Goal: Ask a question: Seek information or help from site administrators or community

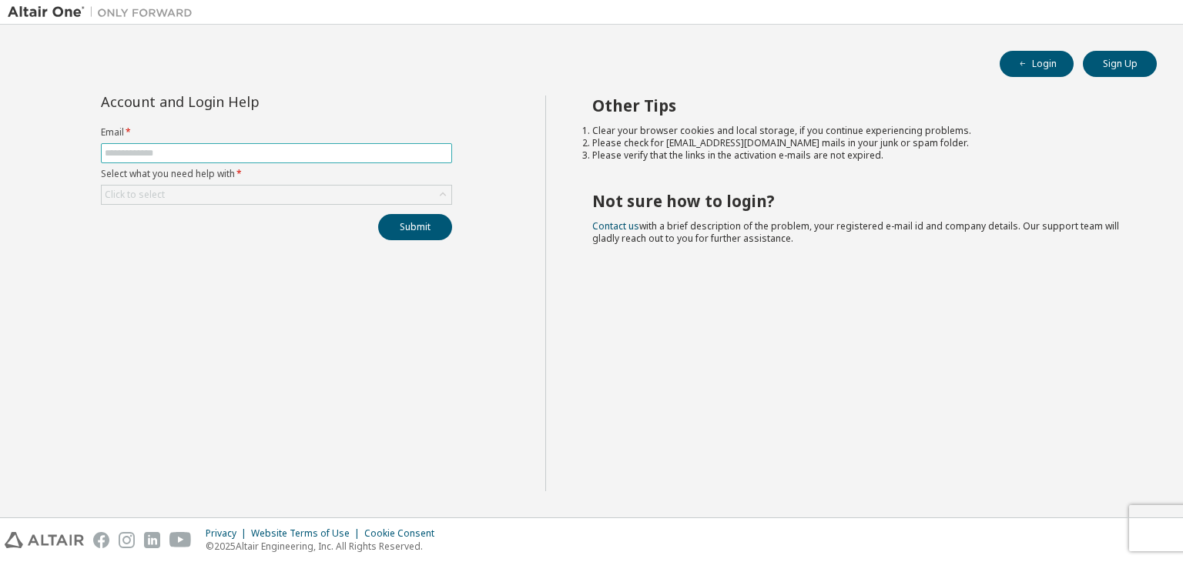
click at [381, 159] on span at bounding box center [276, 153] width 351 height 20
click at [377, 152] on input "text" at bounding box center [276, 153] width 343 height 12
type input "*"
type input "**********"
click at [340, 189] on div "Click to select" at bounding box center [277, 195] width 350 height 18
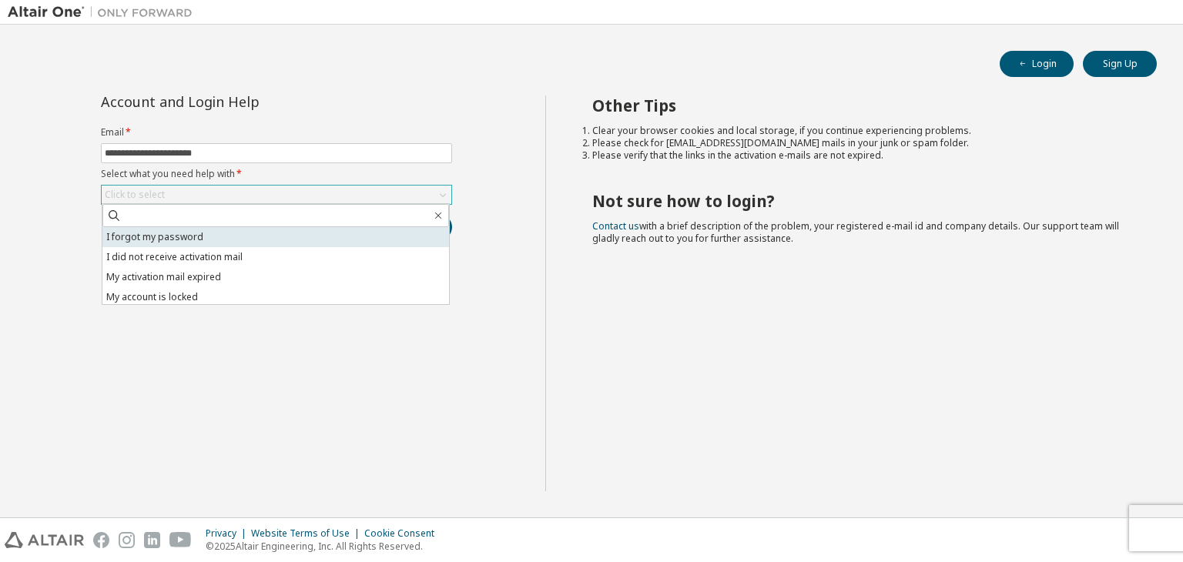
click at [188, 244] on li "I forgot my password" at bounding box center [275, 237] width 347 height 20
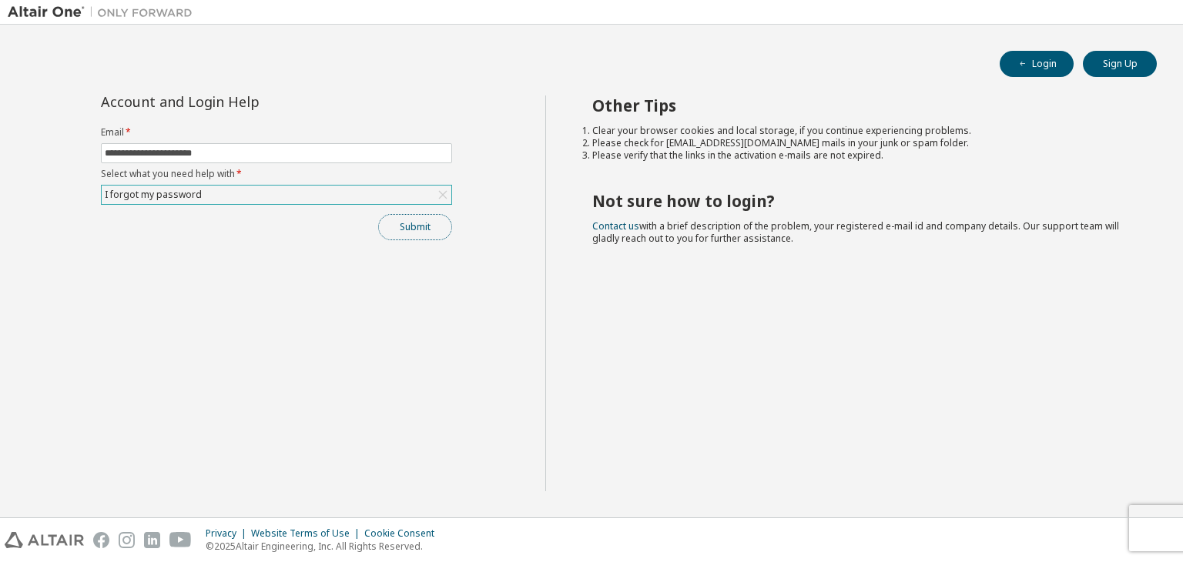
click at [434, 220] on button "Submit" at bounding box center [415, 227] width 74 height 26
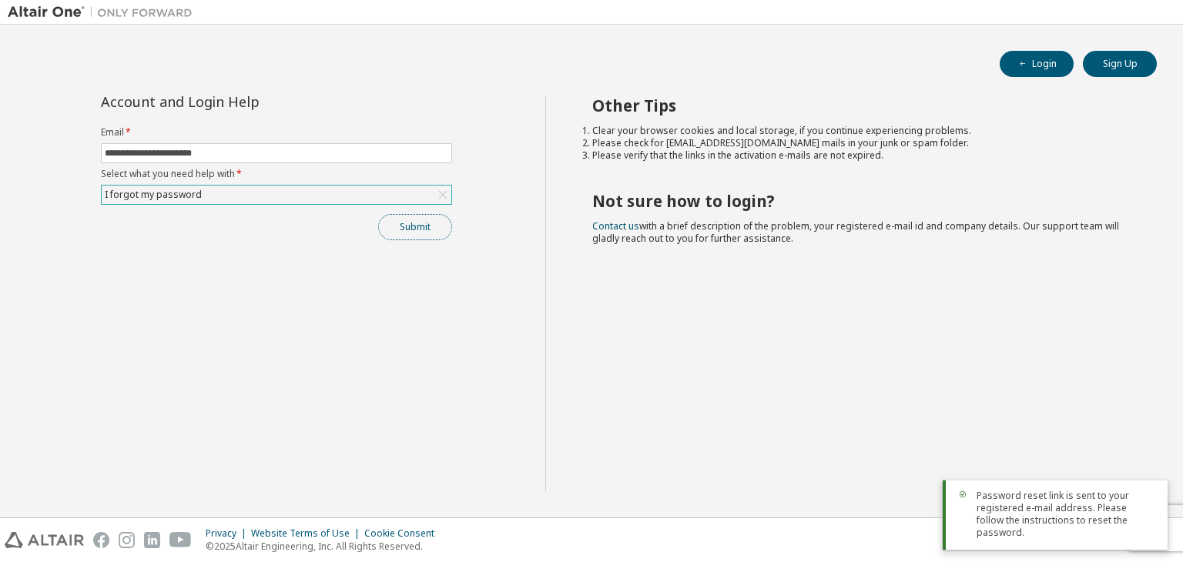
click at [434, 220] on button "Submit" at bounding box center [415, 227] width 74 height 26
click at [416, 189] on div "I forgot my password" at bounding box center [277, 195] width 350 height 18
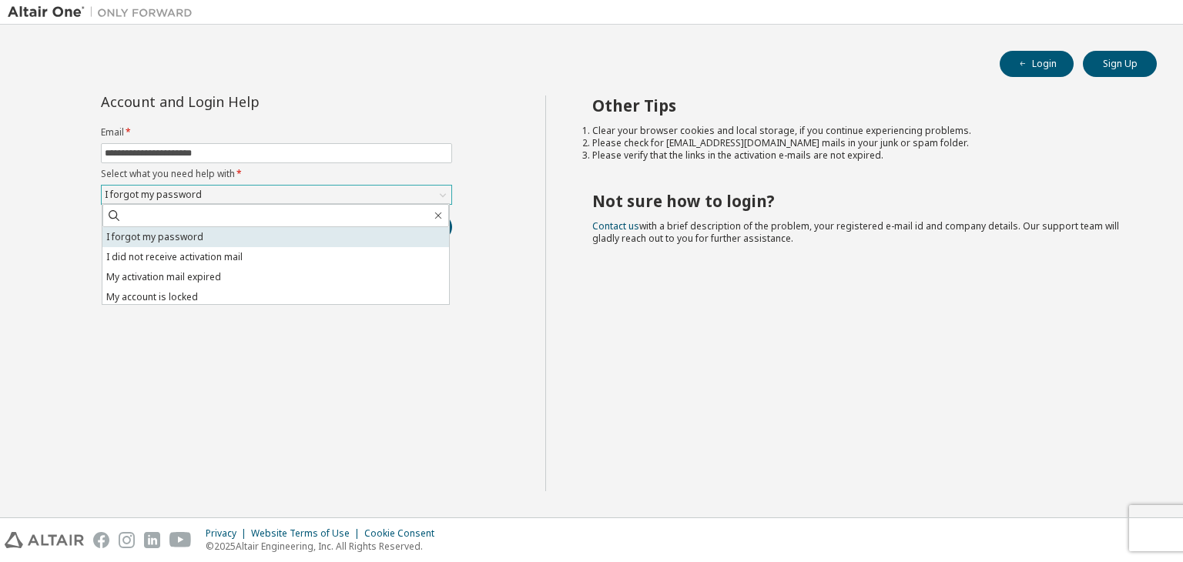
click at [394, 230] on li "I forgot my password" at bounding box center [275, 237] width 347 height 20
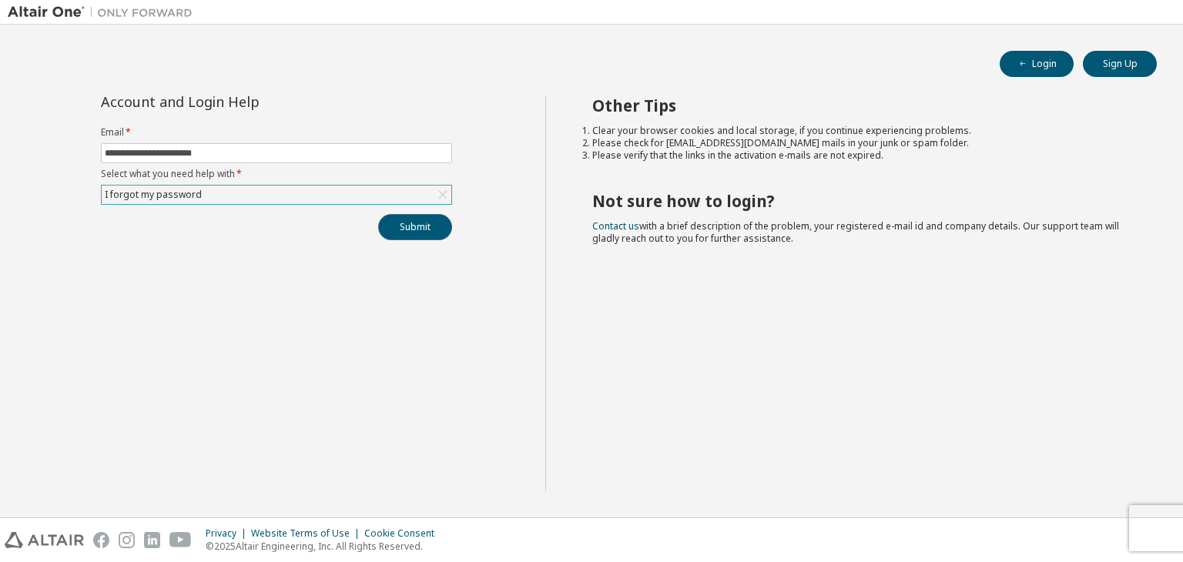
click at [394, 230] on button "Submit" at bounding box center [415, 227] width 74 height 26
